Goal: Communication & Community: Share content

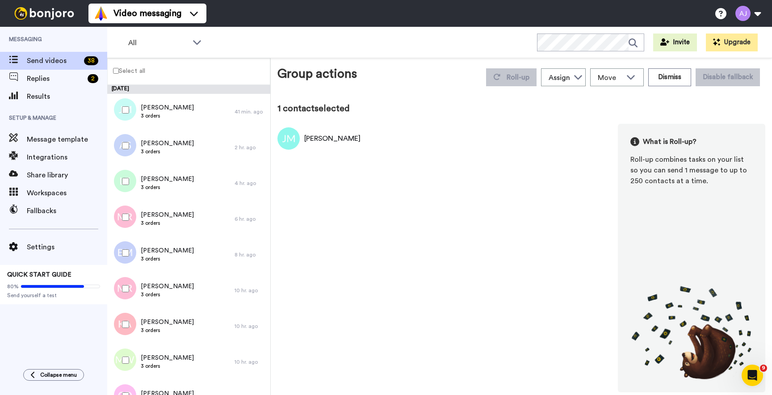
click at [153, 80] on div "Select all" at bounding box center [188, 71] width 163 height 27
click at [145, 71] on label "Select all" at bounding box center [127, 70] width 38 height 11
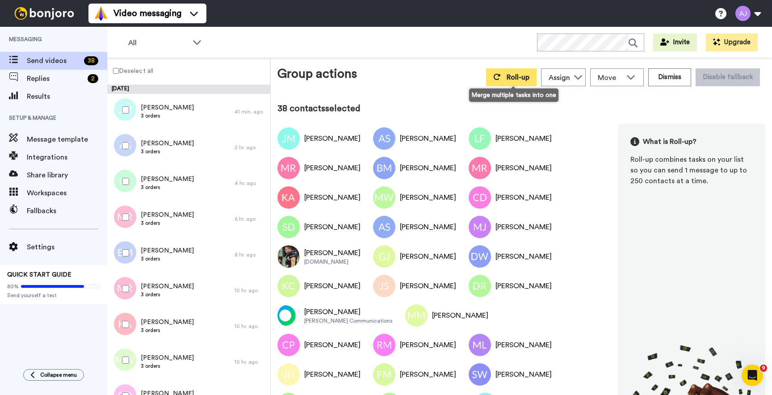
click at [505, 68] on button "Roll-up" at bounding box center [511, 77] width 50 height 18
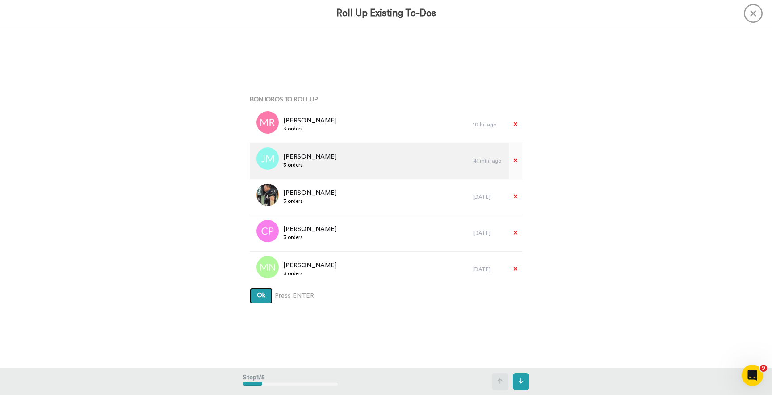
click at [250, 288] on button "Ok" at bounding box center [261, 296] width 23 height 16
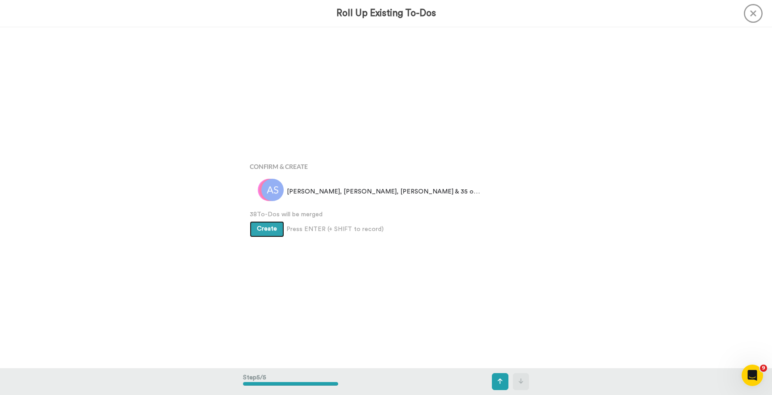
scroll to position [1363, 0]
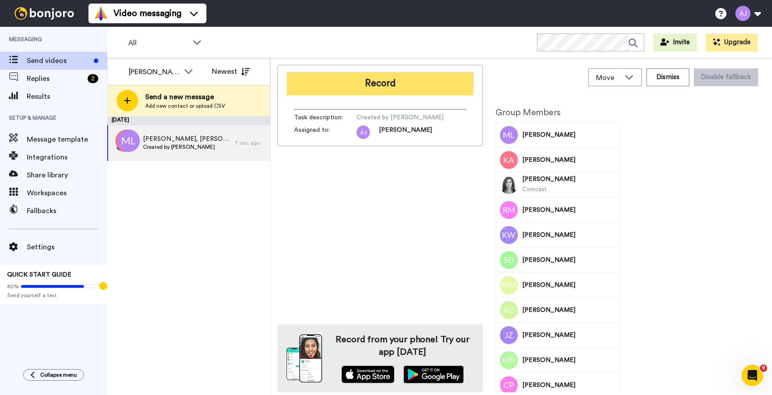
click at [357, 75] on button "Record" at bounding box center [380, 83] width 187 height 23
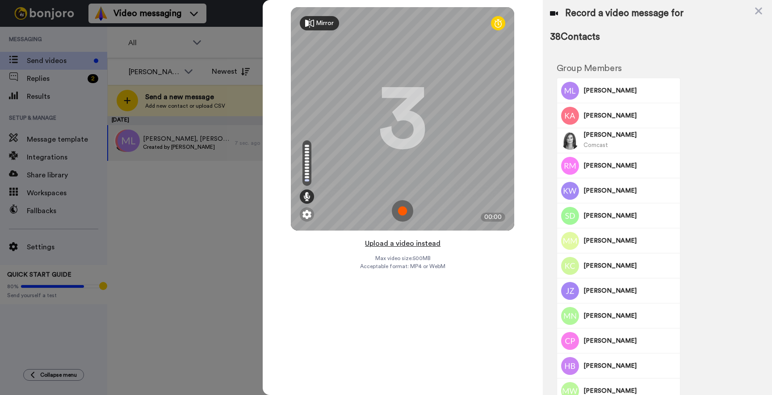
click at [412, 244] on button "Upload a video instead" at bounding box center [402, 244] width 81 height 12
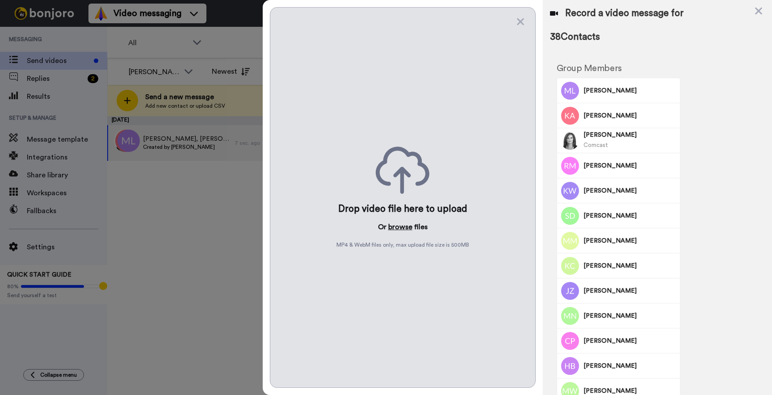
click at [403, 225] on button "browse" at bounding box center [400, 226] width 24 height 11
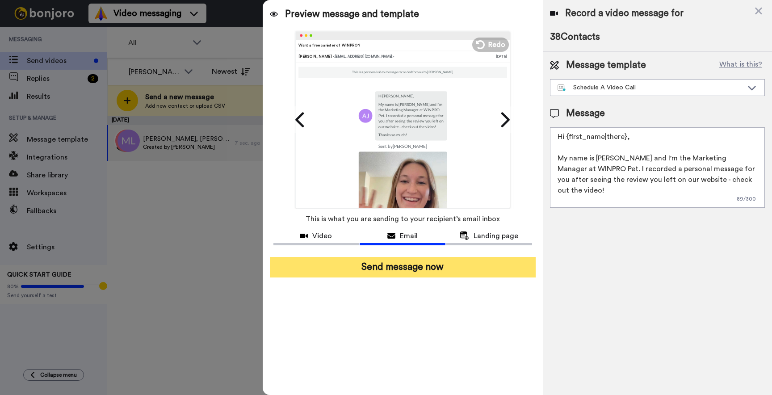
click at [414, 274] on button "Send message now" at bounding box center [403, 267] width 266 height 21
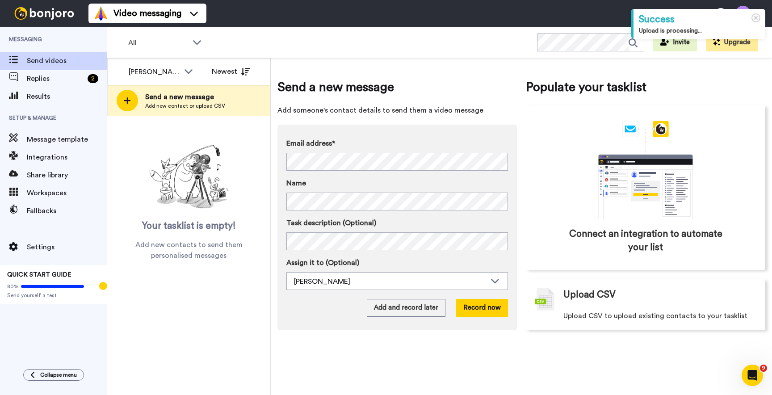
click at [708, 19] on div "Success" at bounding box center [699, 20] width 121 height 14
click at [665, 19] on div "Success" at bounding box center [699, 20] width 121 height 14
click at [757, 20] on icon at bounding box center [755, 17] width 9 height 9
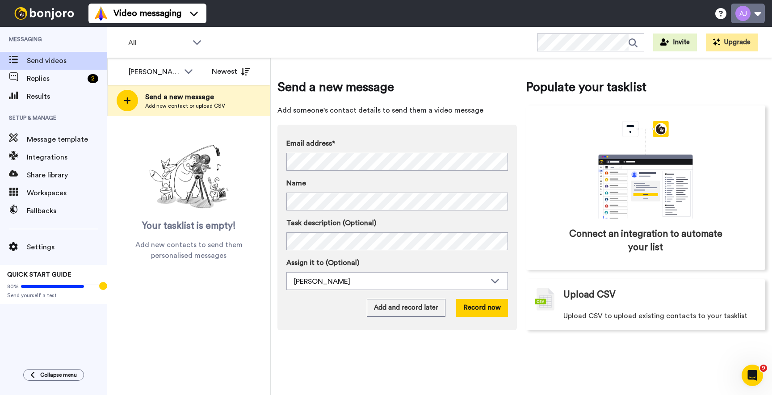
click at [752, 19] on button at bounding box center [748, 14] width 34 height 20
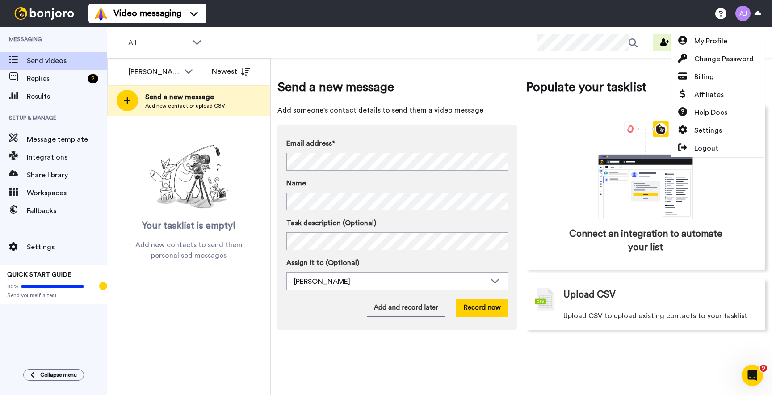
click at [263, 41] on div "All WORKSPACES View all All Default Task List + Add a new workspace Invite Upgr…" at bounding box center [439, 42] width 664 height 31
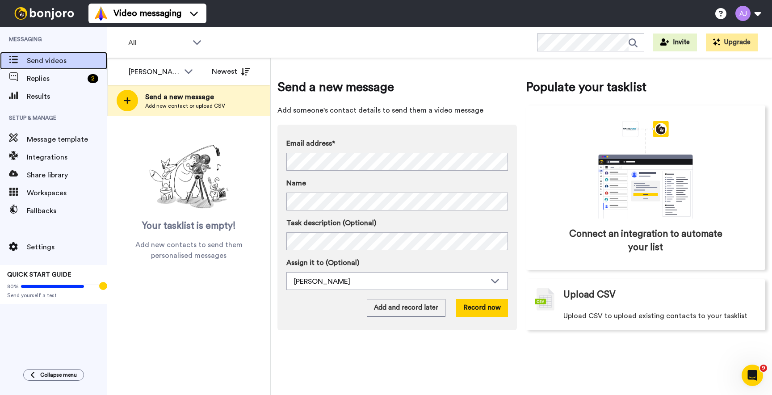
click at [64, 63] on span "Send videos" at bounding box center [67, 60] width 80 height 11
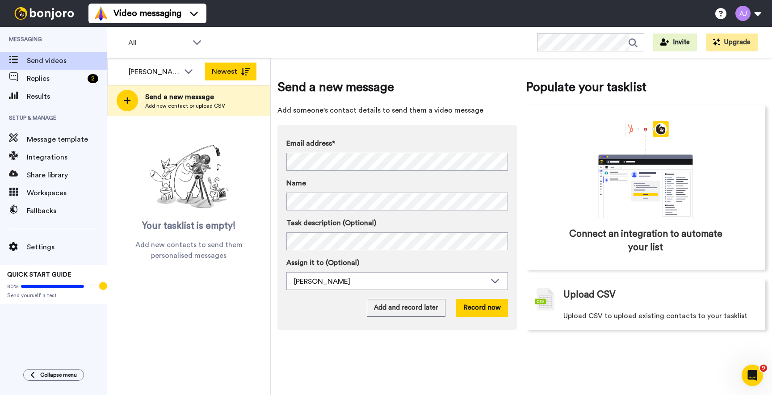
click at [231, 68] on button "Newest" at bounding box center [230, 72] width 51 height 18
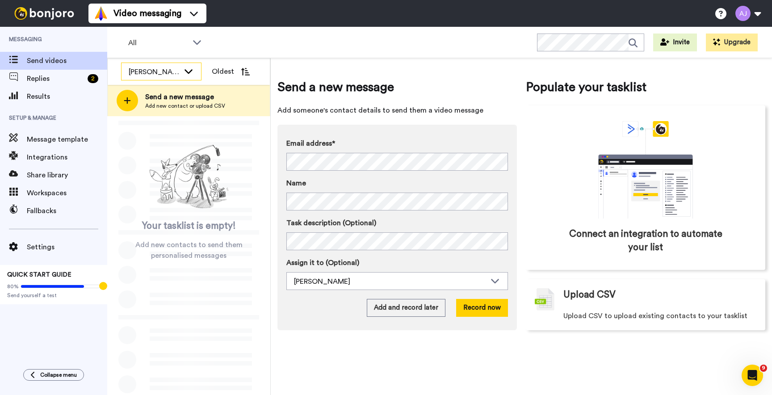
click at [165, 77] on div "[PERSON_NAME]" at bounding box center [154, 72] width 51 height 11
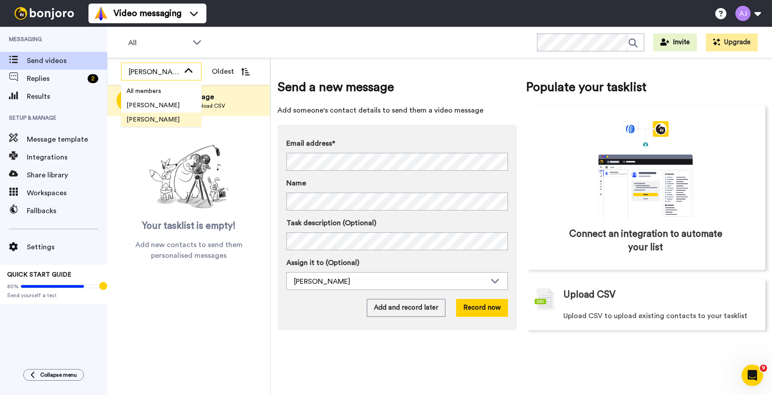
click at [165, 77] on div "[PERSON_NAME]" at bounding box center [154, 72] width 51 height 11
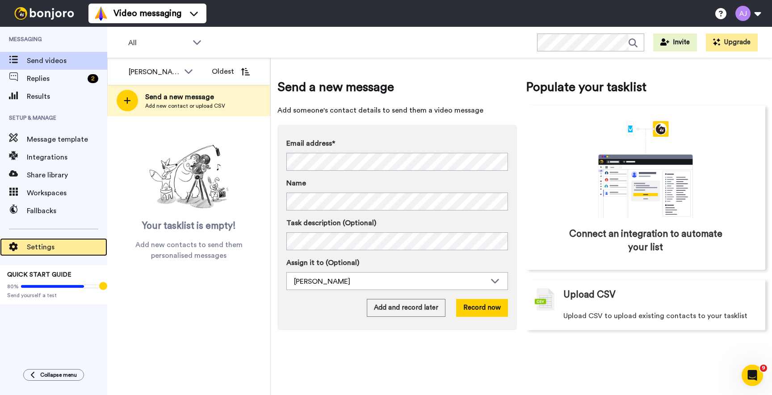
click at [53, 243] on span "Settings" at bounding box center [67, 247] width 80 height 11
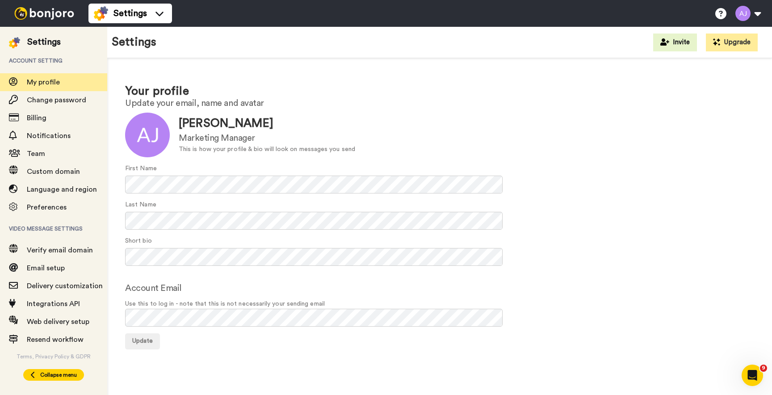
click at [69, 372] on span "Collapse menu" at bounding box center [58, 374] width 37 height 7
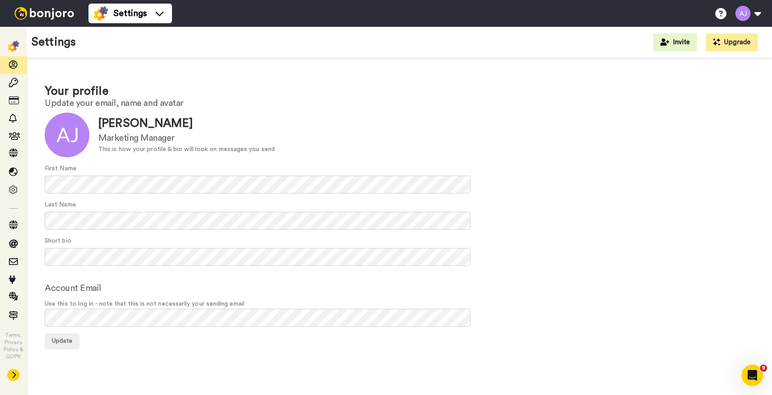
click at [37, 14] on img at bounding box center [44, 13] width 67 height 13
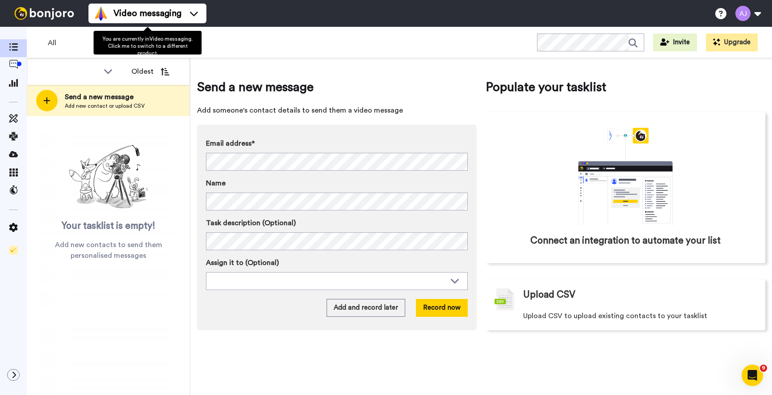
click at [146, 1] on ul "Video messaging" at bounding box center [147, 13] width 118 height 27
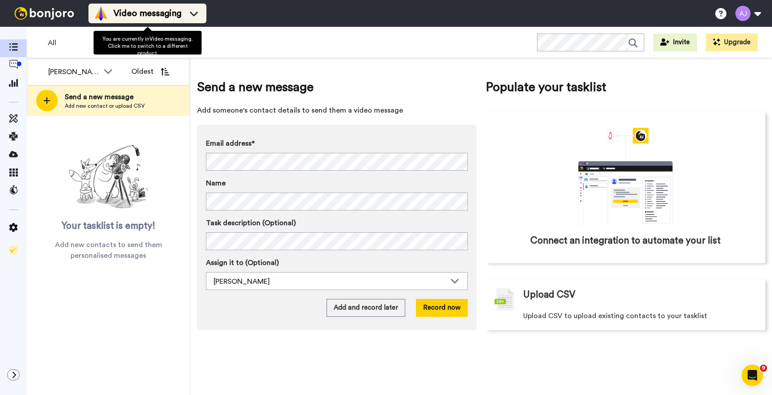
click at [161, 12] on span "Video messaging" at bounding box center [147, 13] width 68 height 13
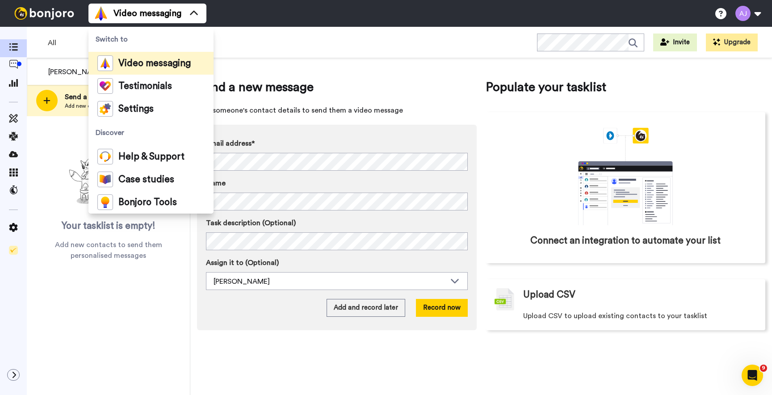
click at [284, 27] on div "All WORKSPACES View all All Default Task List + Add a new workspace Invite Upgr…" at bounding box center [399, 42] width 745 height 31
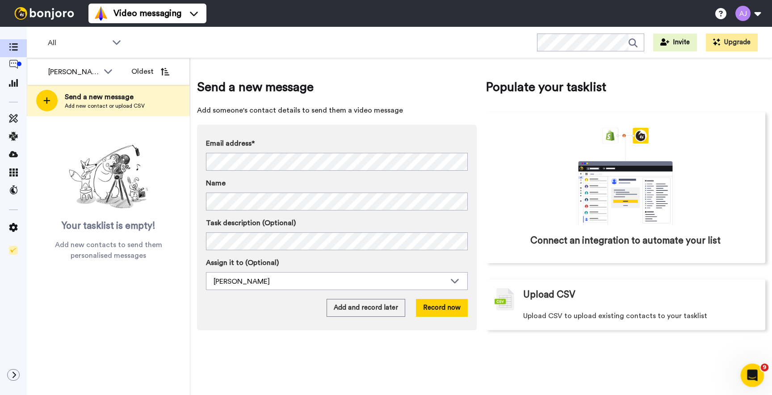
click at [750, 374] on icon "Open Intercom Messenger" at bounding box center [750, 374] width 15 height 15
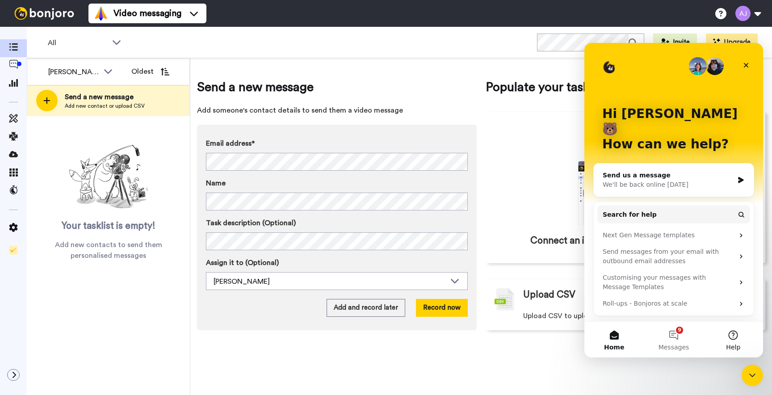
click at [726, 333] on button "Help" at bounding box center [732, 339] width 59 height 36
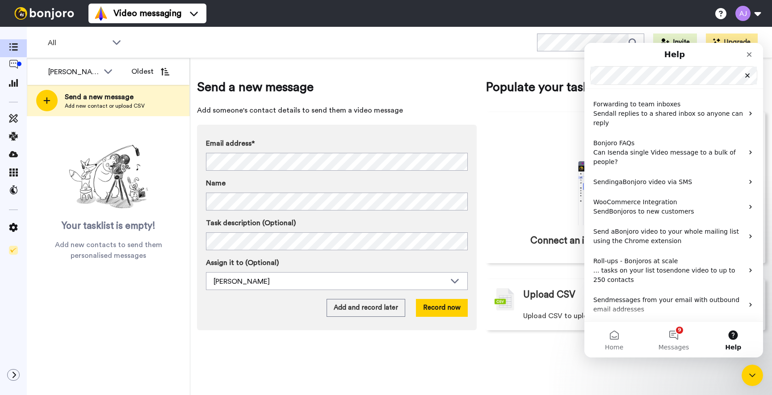
click at [514, 50] on div "All WORKSPACES View all All Default Task List + Add a new workspace Invite Upgr…" at bounding box center [399, 42] width 745 height 31
click at [755, 55] on div "Close" at bounding box center [749, 54] width 16 height 16
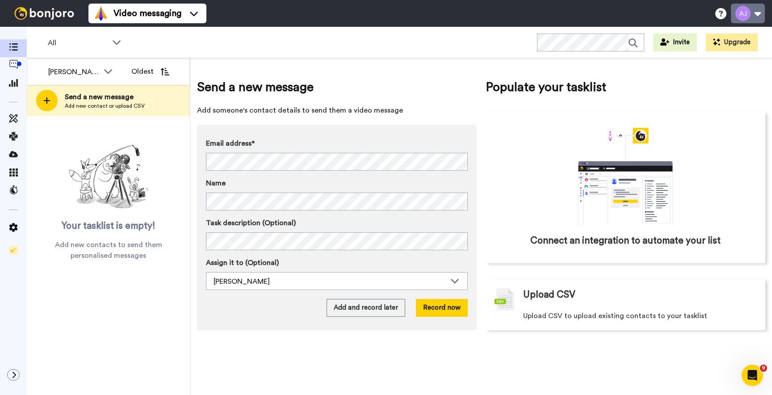
click at [748, 9] on button at bounding box center [748, 14] width 34 height 20
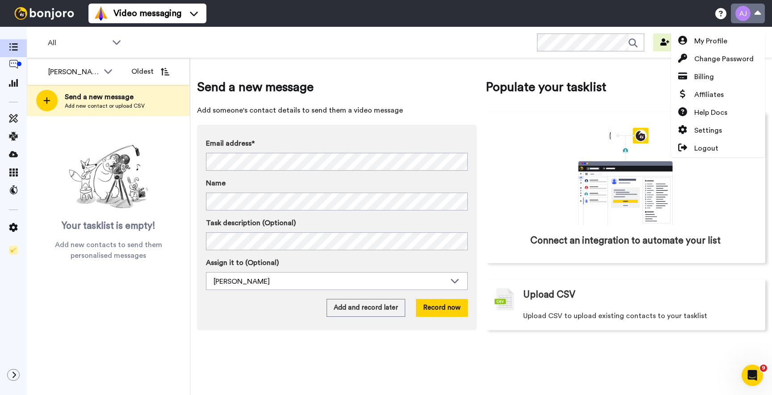
click at [748, 9] on button at bounding box center [748, 14] width 34 height 20
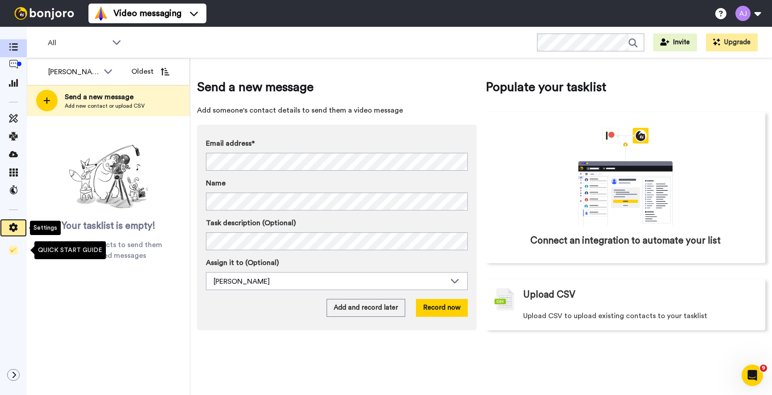
click at [17, 224] on icon at bounding box center [13, 227] width 9 height 9
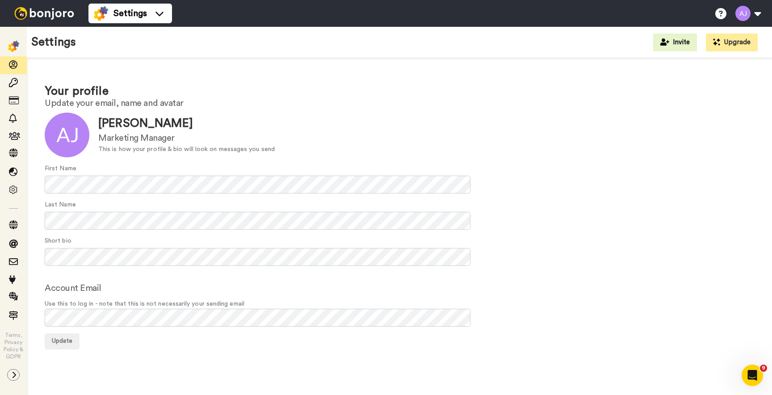
click at [33, 10] on img at bounding box center [44, 13] width 67 height 13
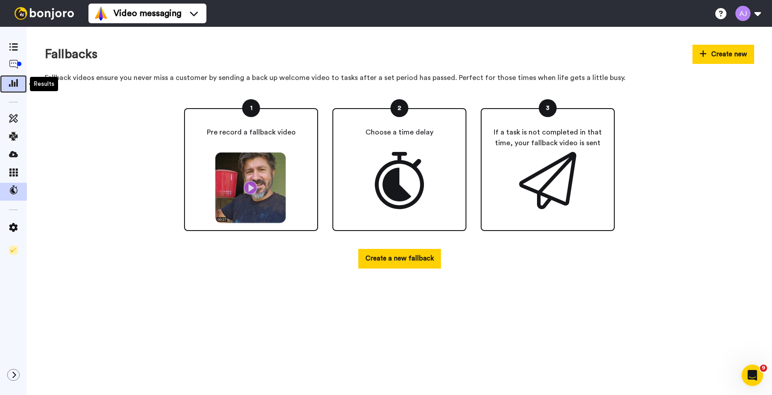
click at [21, 82] on span at bounding box center [13, 83] width 27 height 9
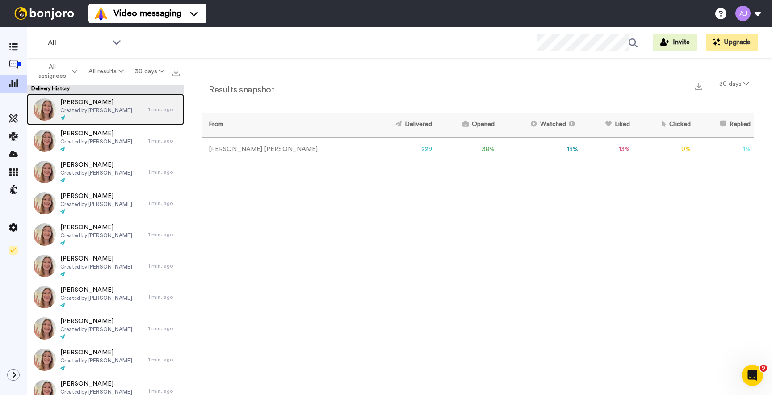
click at [123, 101] on div "[PERSON_NAME] Created by [PERSON_NAME]" at bounding box center [87, 109] width 121 height 31
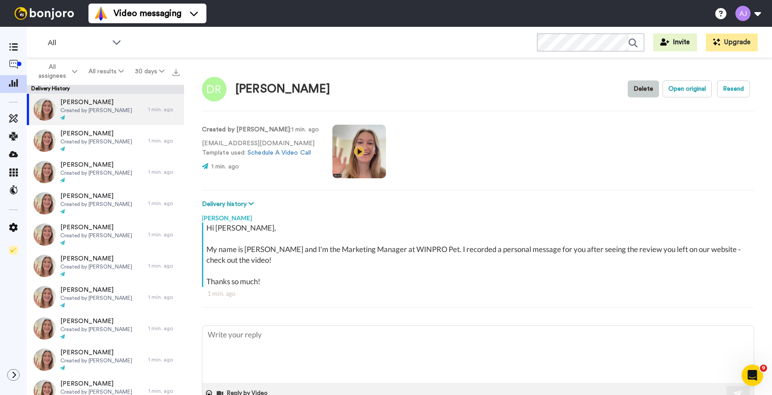
click at [641, 90] on button "Delete" at bounding box center [642, 88] width 31 height 17
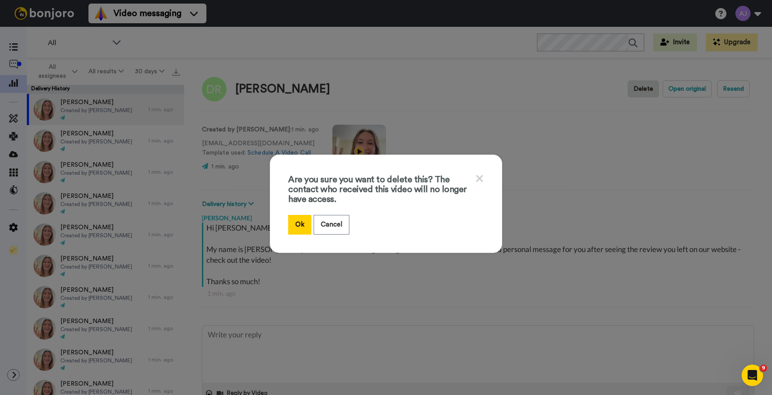
click at [477, 177] on icon at bounding box center [479, 178] width 7 height 7
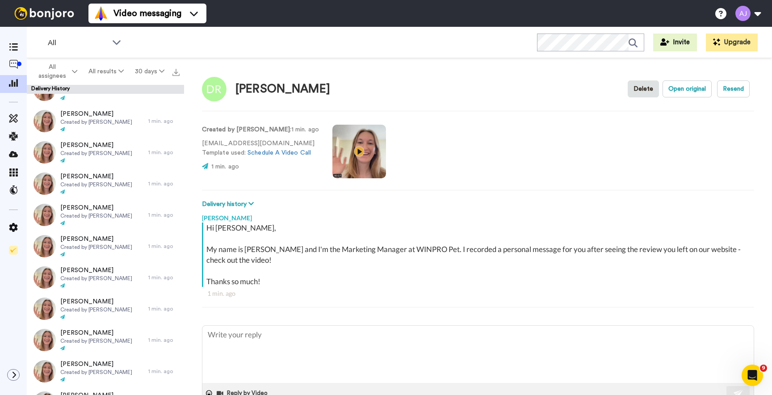
scroll to position [140, 0]
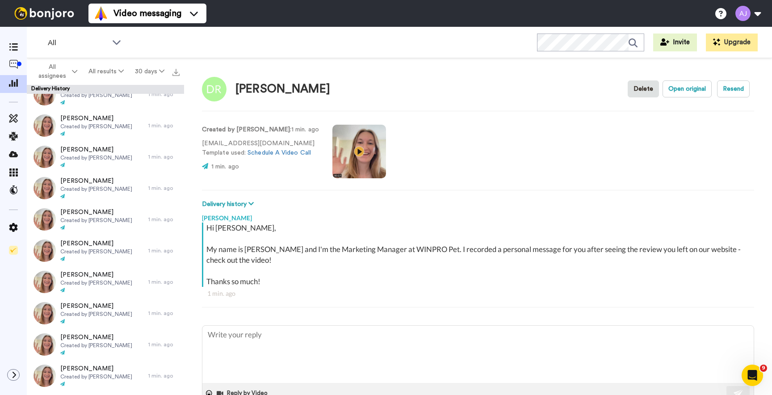
click at [53, 10] on img at bounding box center [44, 13] width 67 height 13
